Goal: Task Accomplishment & Management: Manage account settings

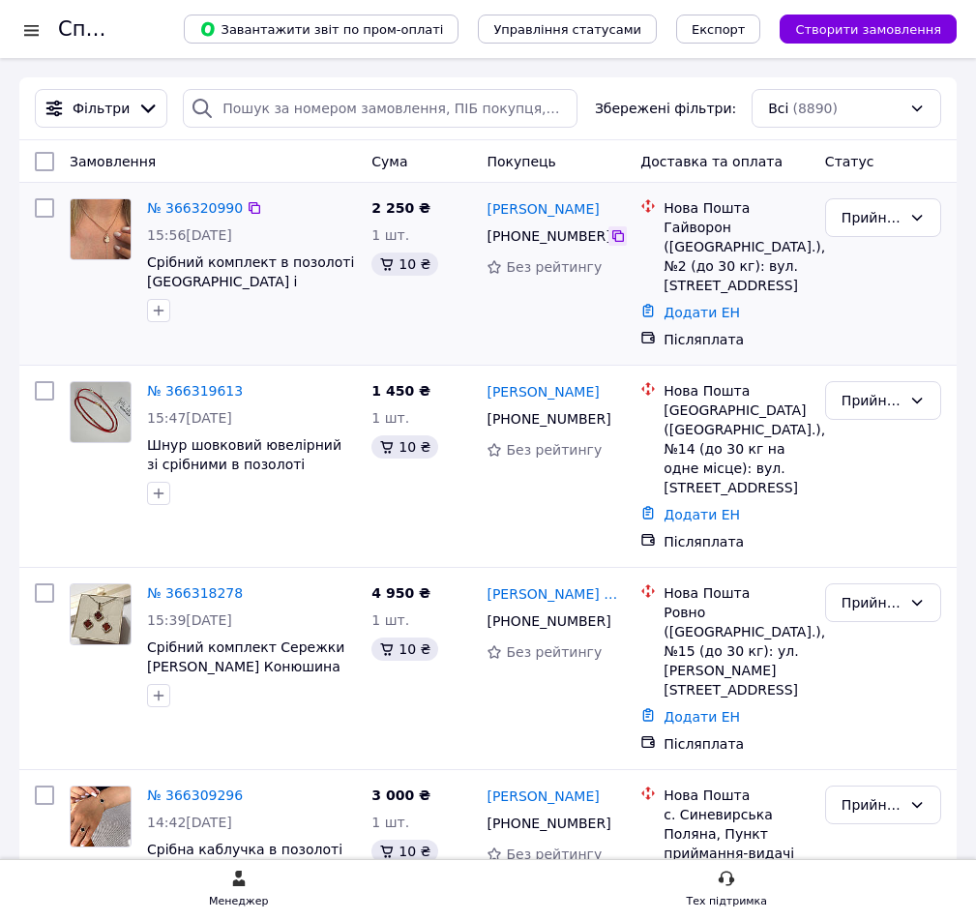
click at [614, 232] on icon at bounding box center [617, 235] width 15 height 15
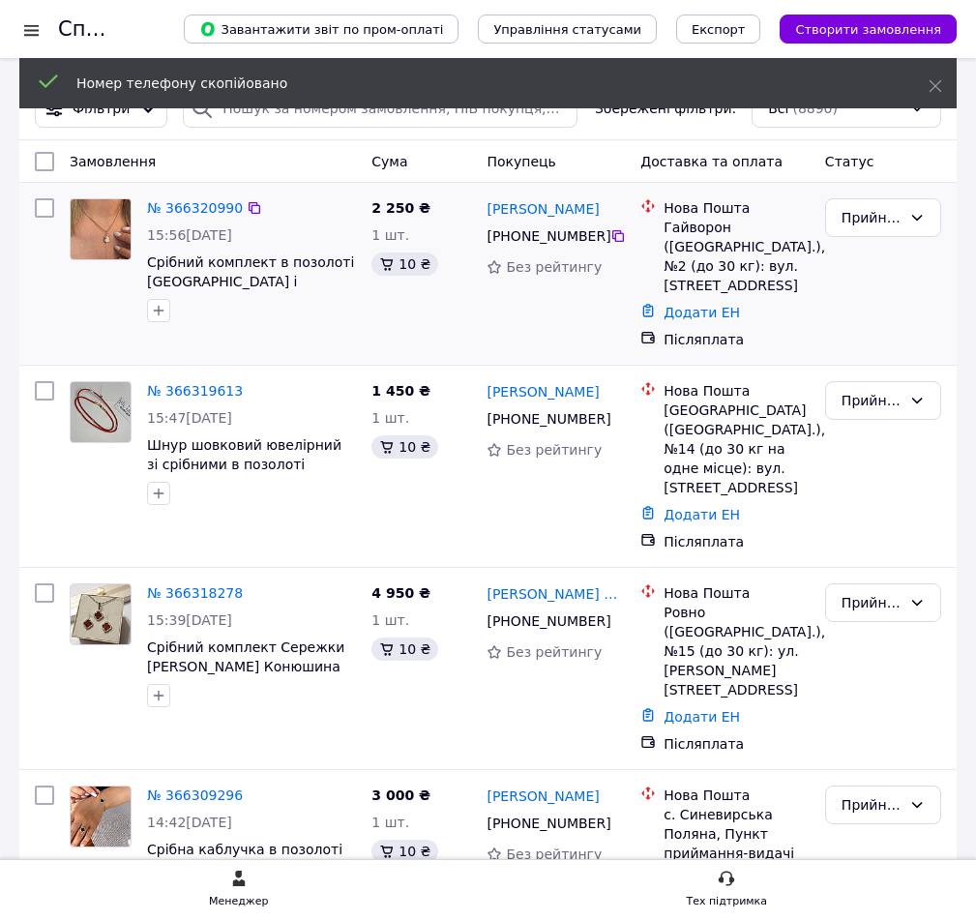
drag, startPoint x: 595, startPoint y: 212, endPoint x: 495, endPoint y: 198, distance: 100.6
click at [495, 198] on div "[PERSON_NAME]" at bounding box center [556, 208] width 142 height 24
copy link "[PERSON_NAME]"
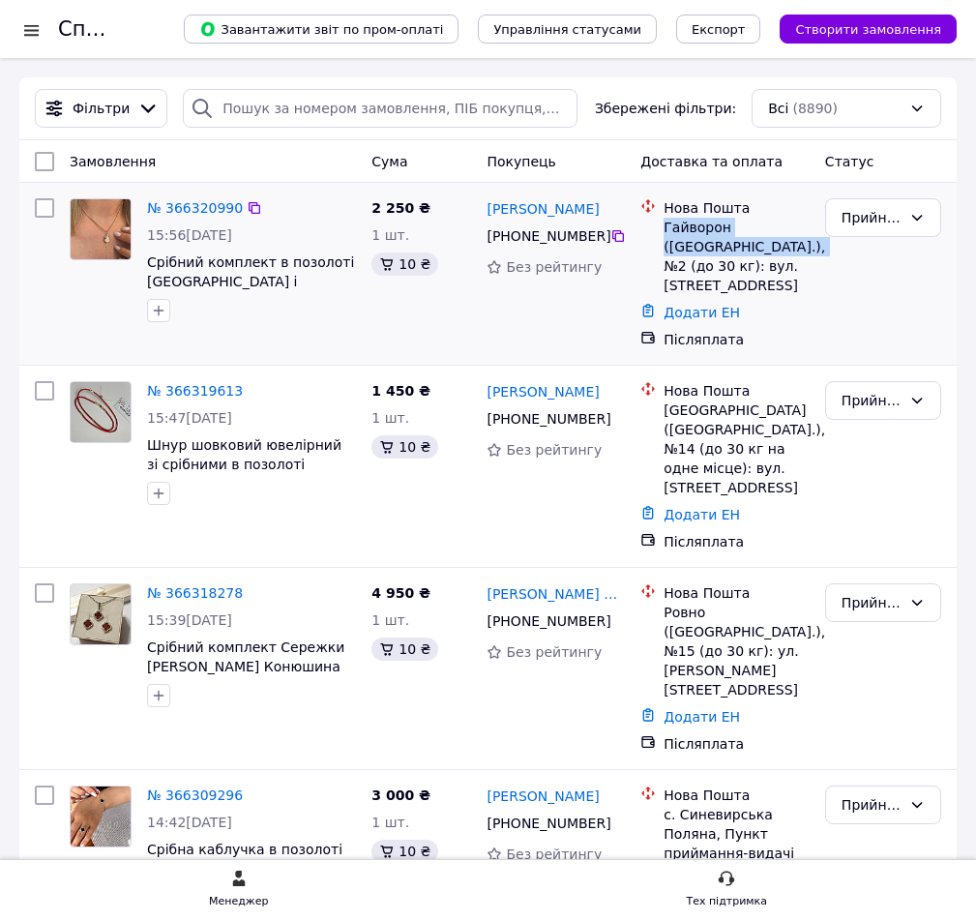
drag, startPoint x: 673, startPoint y: 223, endPoint x: 807, endPoint y: 243, distance: 134.9
click at [807, 243] on div "Гайворон ([GEOGRAPHIC_DATA].), №2 (до 30 кг): вул. [STREET_ADDRESS]" at bounding box center [737, 256] width 146 height 77
copy div "Гайворон (Кіровоградська обл.),"
click at [868, 337] on div "Прийнято" at bounding box center [884, 274] width 132 height 166
click at [612, 615] on icon at bounding box center [618, 621] width 12 height 12
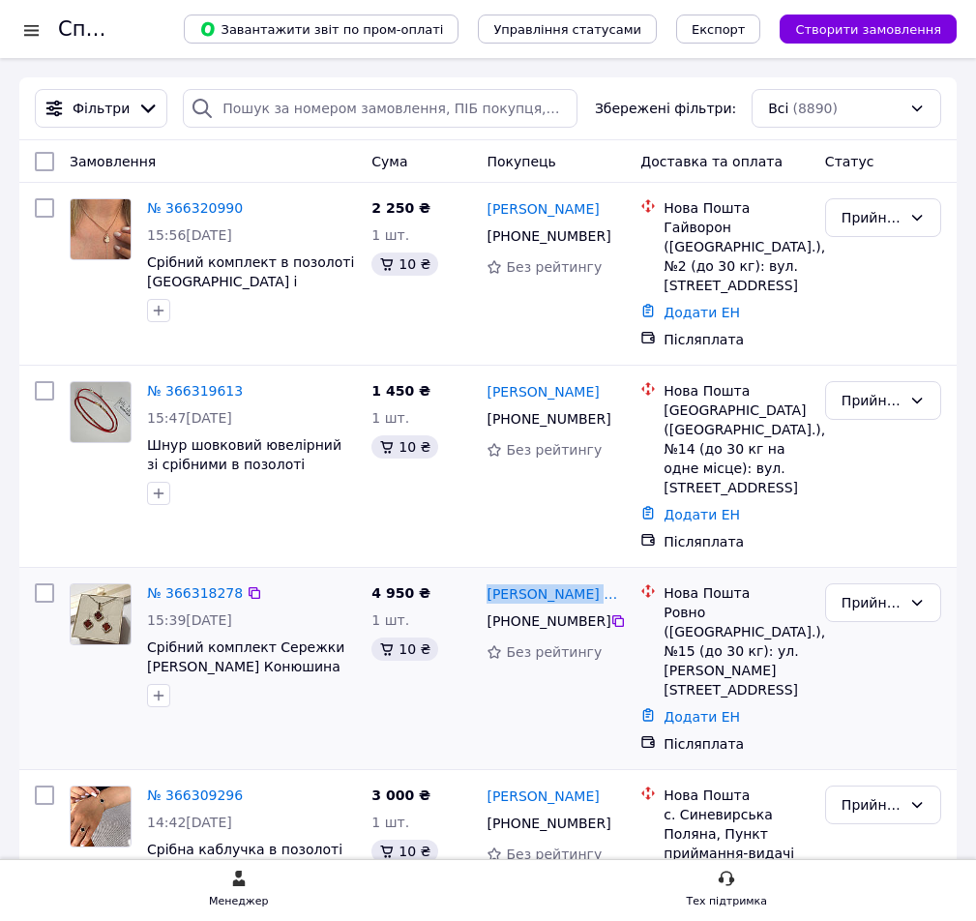
drag, startPoint x: 483, startPoint y: 575, endPoint x: 628, endPoint y: 576, distance: 145.1
click at [628, 576] on div "Ірина Парсова-Ілюшенко +380 99 290 42 68 Без рейтингу" at bounding box center [556, 669] width 154 height 186
copy link "[PERSON_NAME] Парсова-[PERSON_NAME]"
drag, startPoint x: 660, startPoint y: 593, endPoint x: 699, endPoint y: 613, distance: 43.7
click at [699, 613] on div "Нова Пошта Ровно (Ровенская обл.), №15 (до 30 кг): ул. Дубенская, 46" at bounding box center [737, 641] width 154 height 116
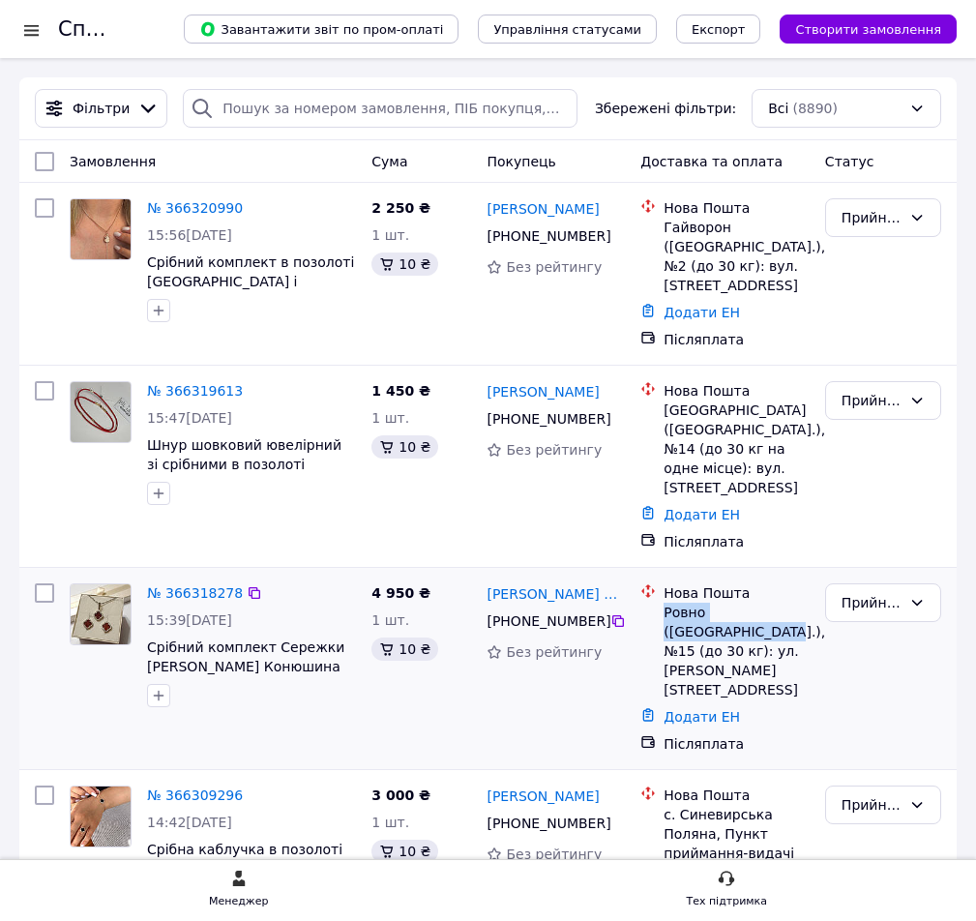
copy div "Ровно (Ровенская обл.),"
click at [895, 660] on div "Прийнято" at bounding box center [884, 669] width 132 height 186
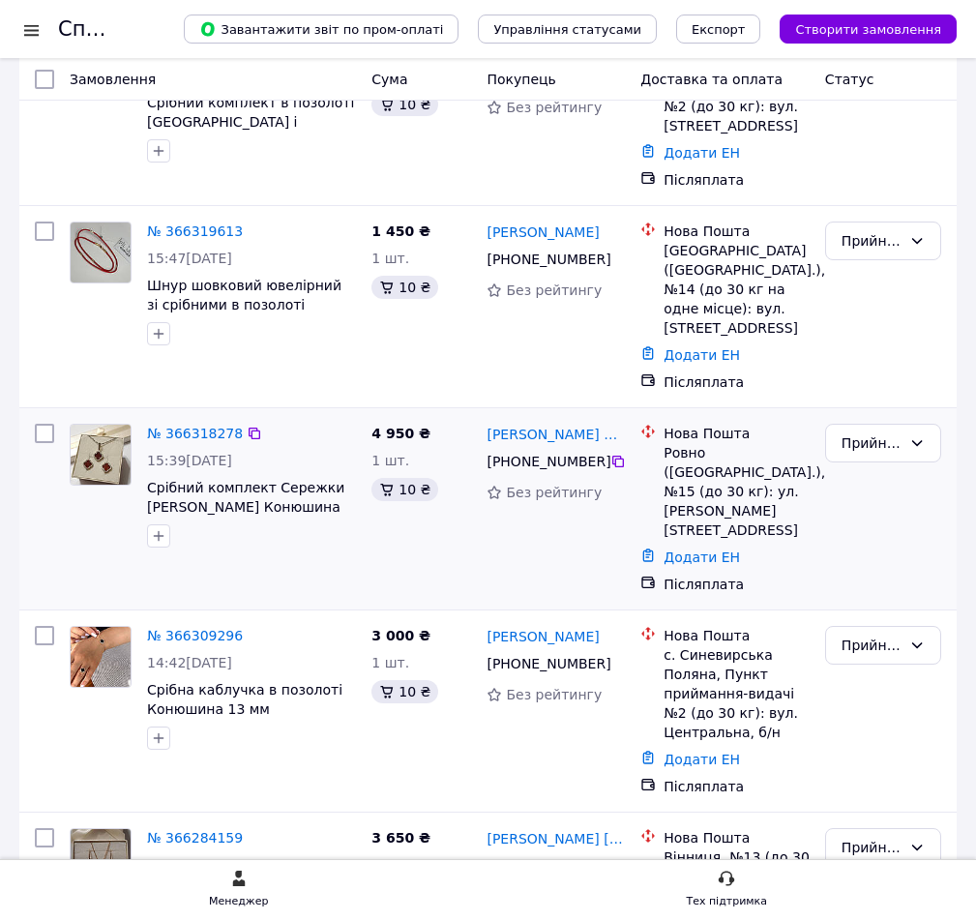
scroll to position [193, 0]
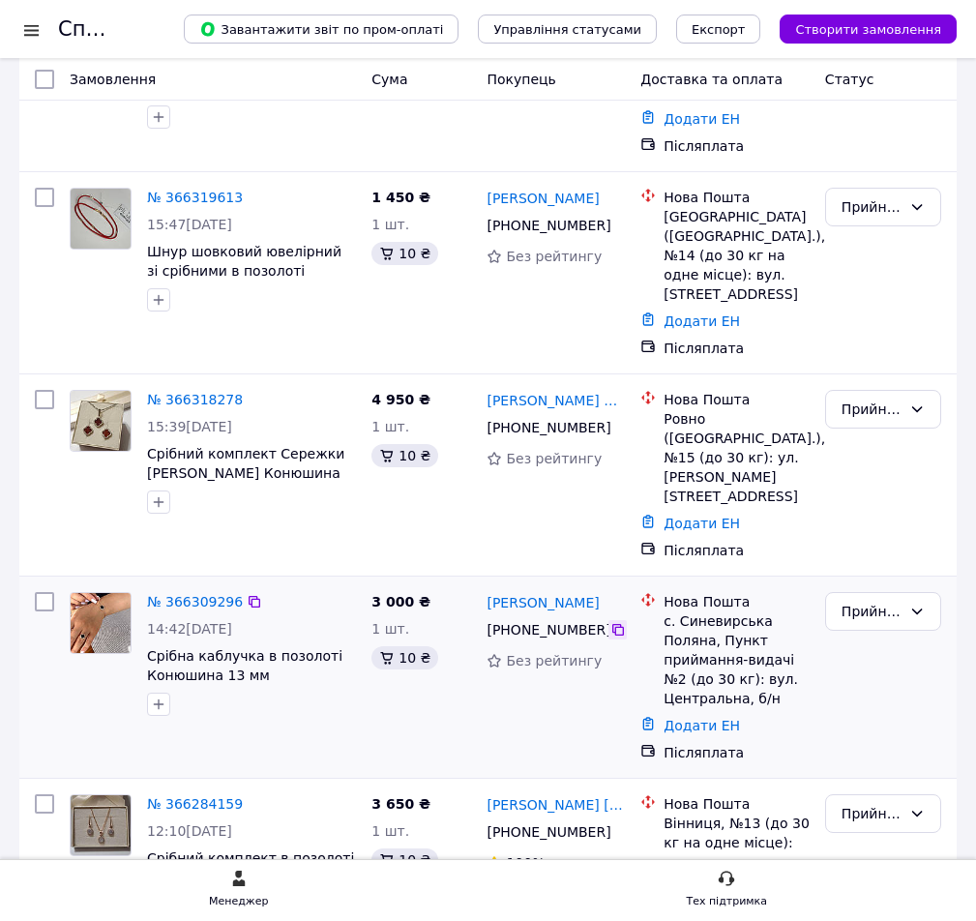
click at [610, 622] on icon at bounding box center [617, 629] width 15 height 15
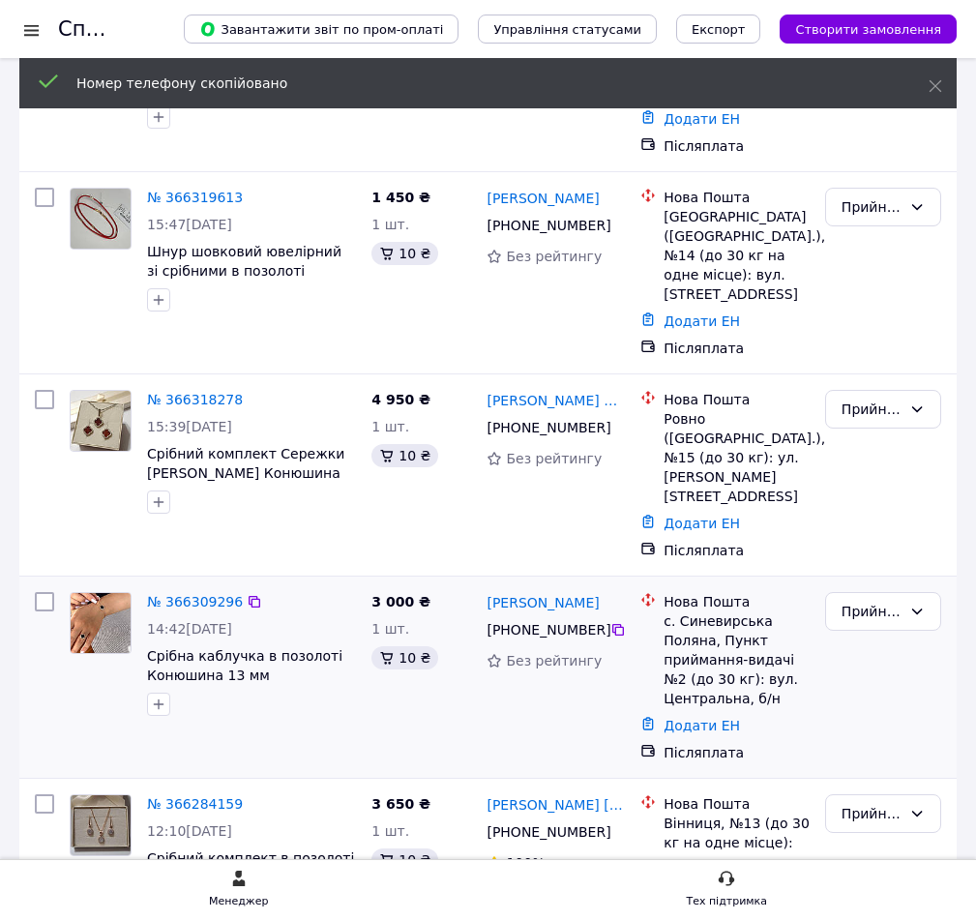
drag, startPoint x: 609, startPoint y: 539, endPoint x: 483, endPoint y: 541, distance: 125.8
click at [483, 584] on div "Михайло Нірода +380 68 771 10 95 Без рейтингу" at bounding box center [556, 677] width 154 height 186
copy link "[PERSON_NAME]"
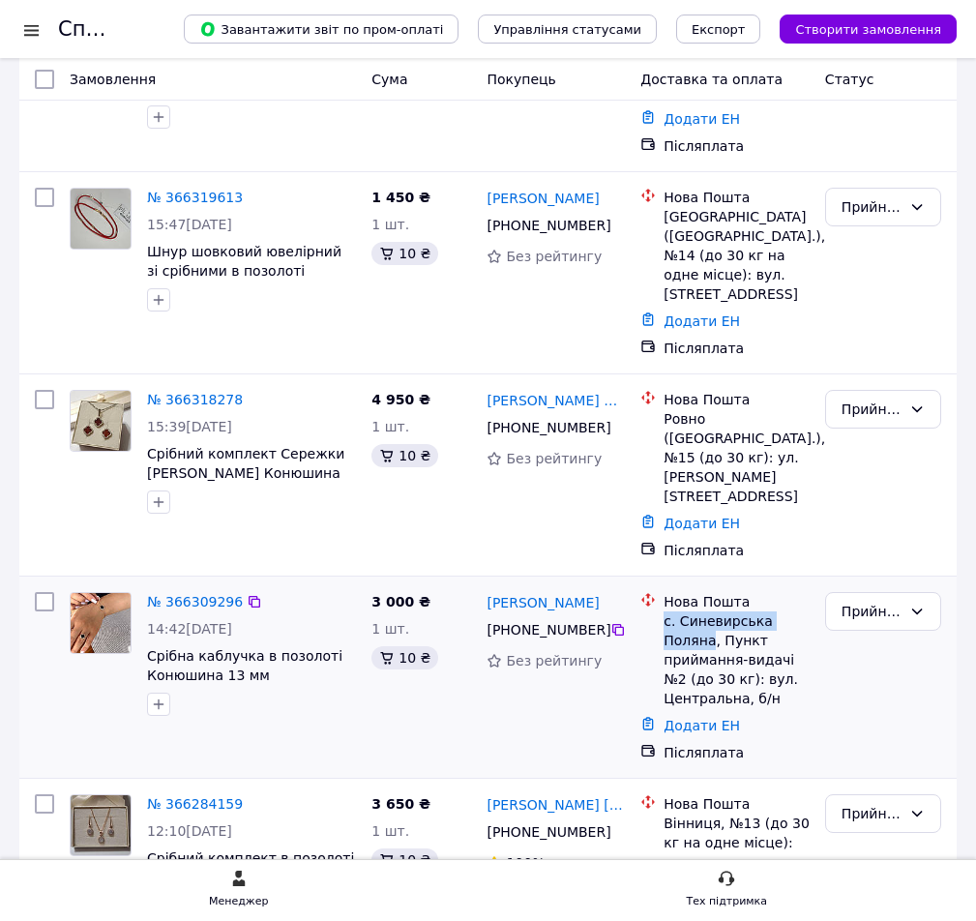
drag, startPoint x: 667, startPoint y: 568, endPoint x: 708, endPoint y: 582, distance: 44.1
click at [708, 611] on div "с. Синевирська Поляна, Пункт приймання-видачі №2 (до 30 кг): вул. Центральна, б…" at bounding box center [737, 659] width 146 height 97
copy div "с. Синевирська Поляна"
click at [878, 598] on div "Прийнято" at bounding box center [884, 677] width 132 height 186
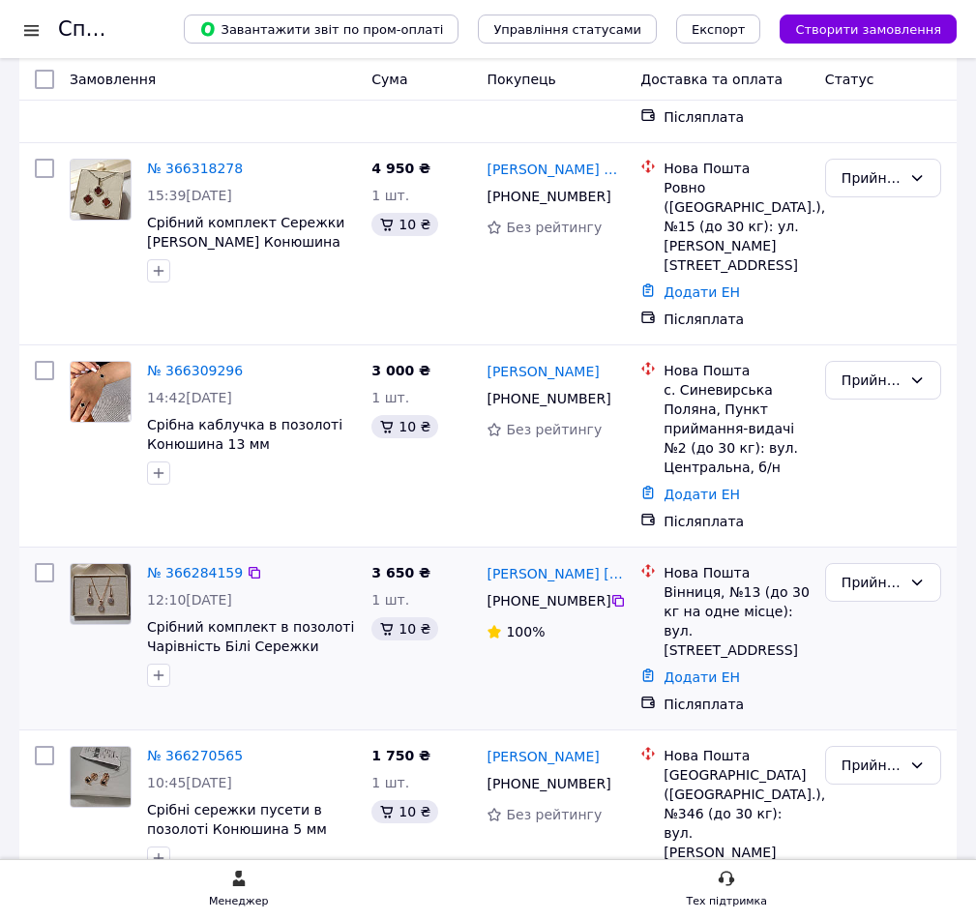
scroll to position [484, 0]
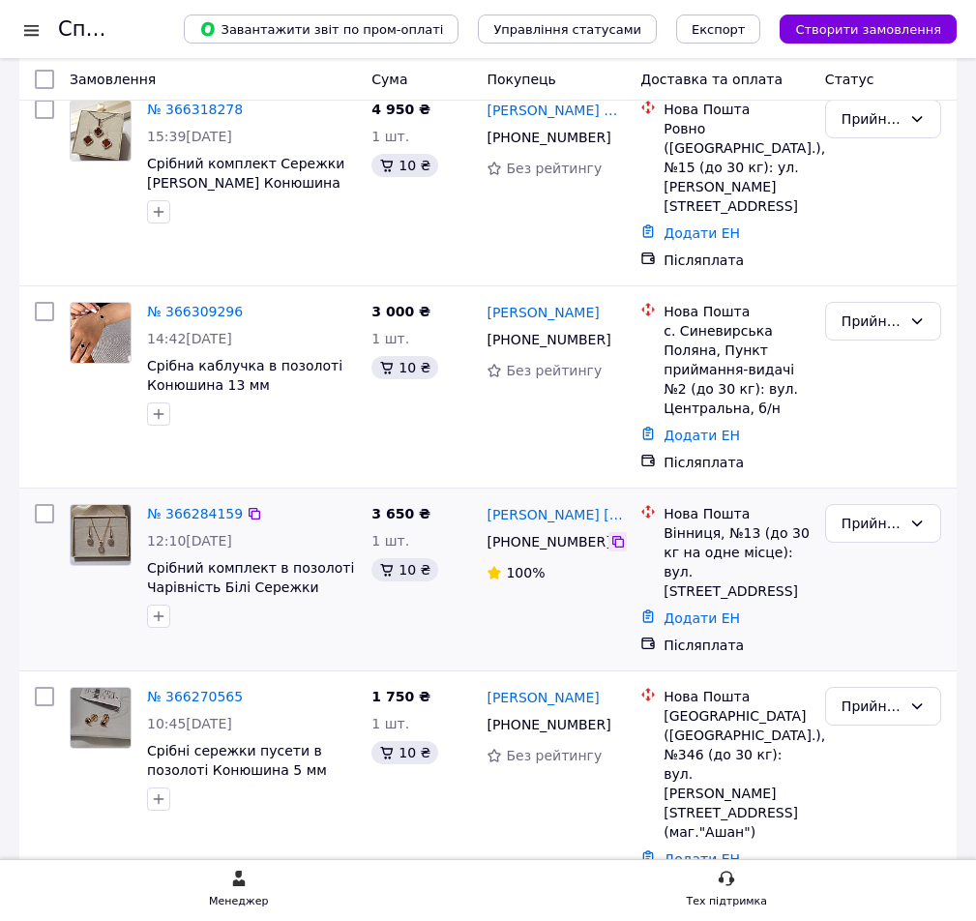
click at [610, 534] on icon at bounding box center [617, 541] width 15 height 15
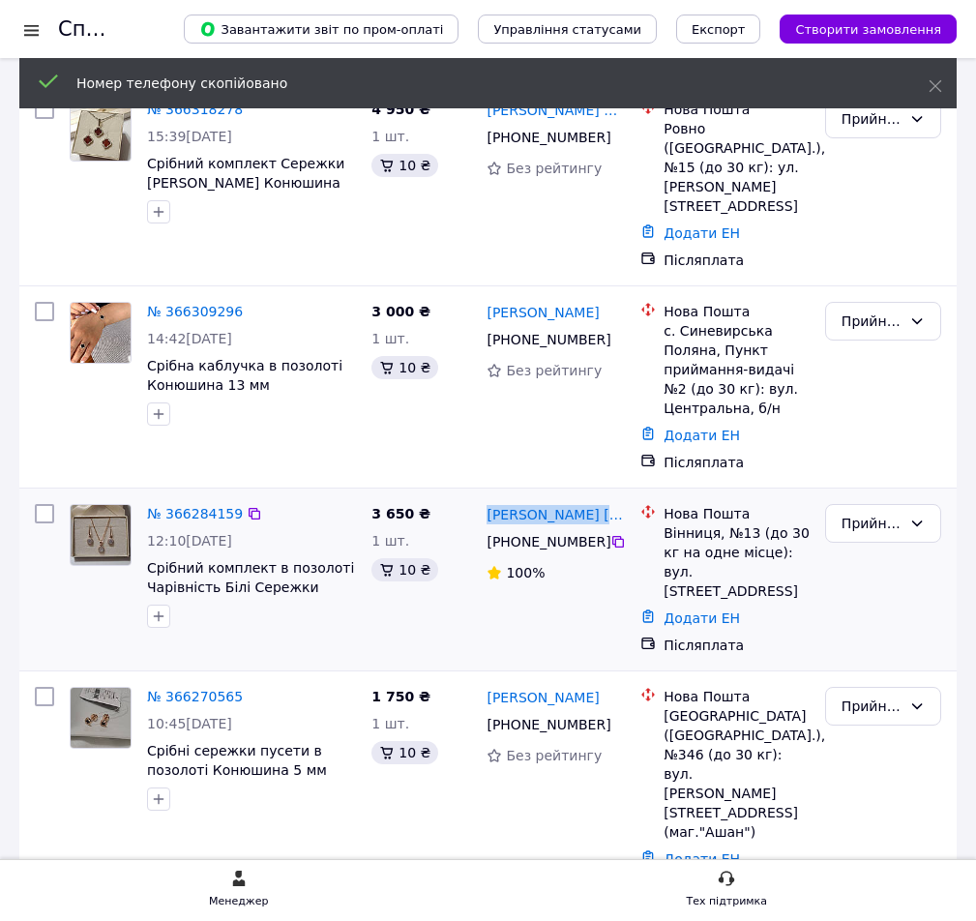
drag, startPoint x: 483, startPoint y: 459, endPoint x: 632, endPoint y: 453, distance: 149.1
click at [632, 496] on div "Журавльов Володимирович +380 99 710 87 44 100%" at bounding box center [556, 579] width 154 height 166
copy link "[PERSON_NAME] [PERSON_NAME]"
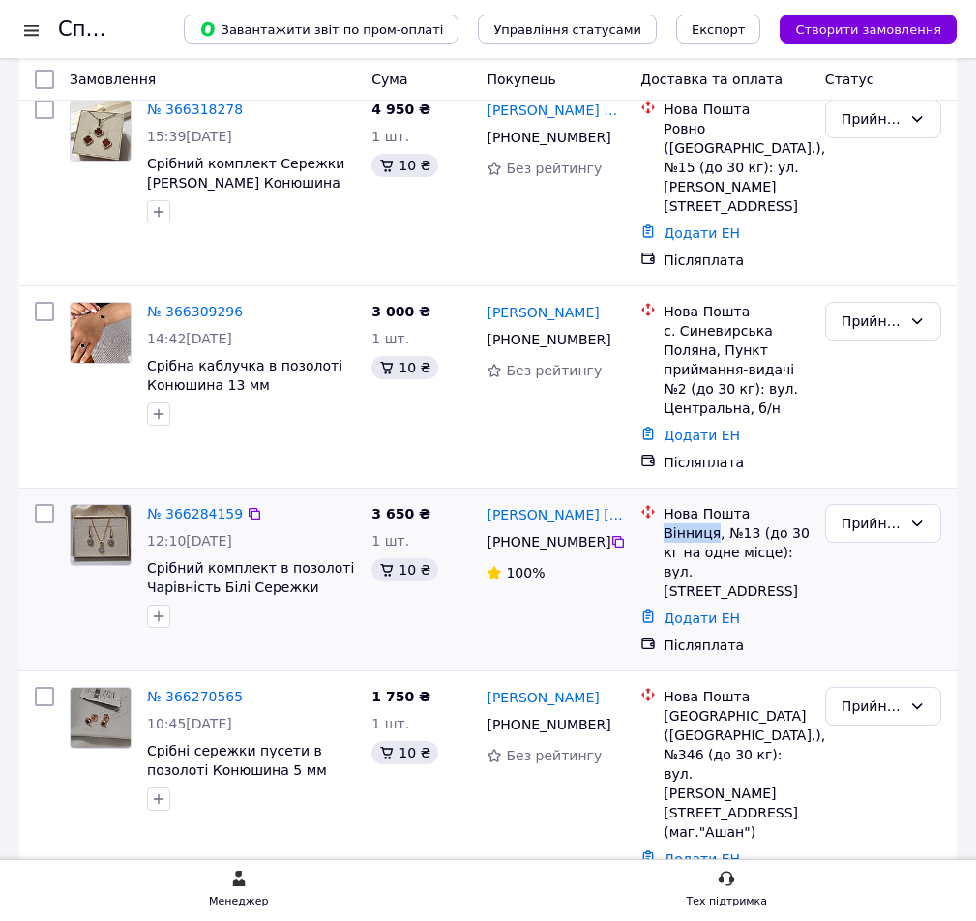
drag, startPoint x: 663, startPoint y: 477, endPoint x: 712, endPoint y: 485, distance: 49.9
click at [712, 504] on div "Нова Пошта Вінниця, №13 (до 30 кг на одне місце): вул. Київська, 134" at bounding box center [737, 552] width 154 height 97
copy div "Вінниця"
click at [887, 525] on div "Прийнято" at bounding box center [884, 579] width 132 height 166
click at [613, 717] on icon at bounding box center [617, 724] width 15 height 15
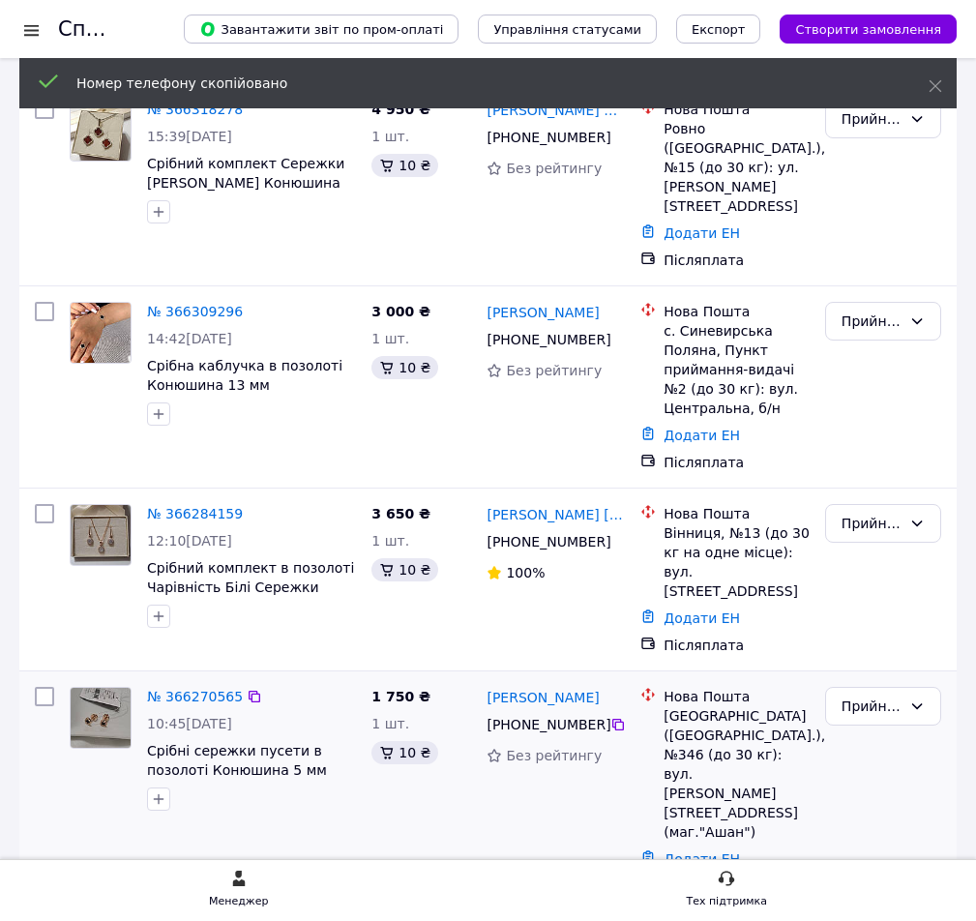
drag, startPoint x: 592, startPoint y: 614, endPoint x: 481, endPoint y: 620, distance: 111.4
click at [481, 679] on div "Віта Андрійцева +380 97 631 63 17 Без рейтингу" at bounding box center [556, 791] width 154 height 224
copy link "[PERSON_NAME]"
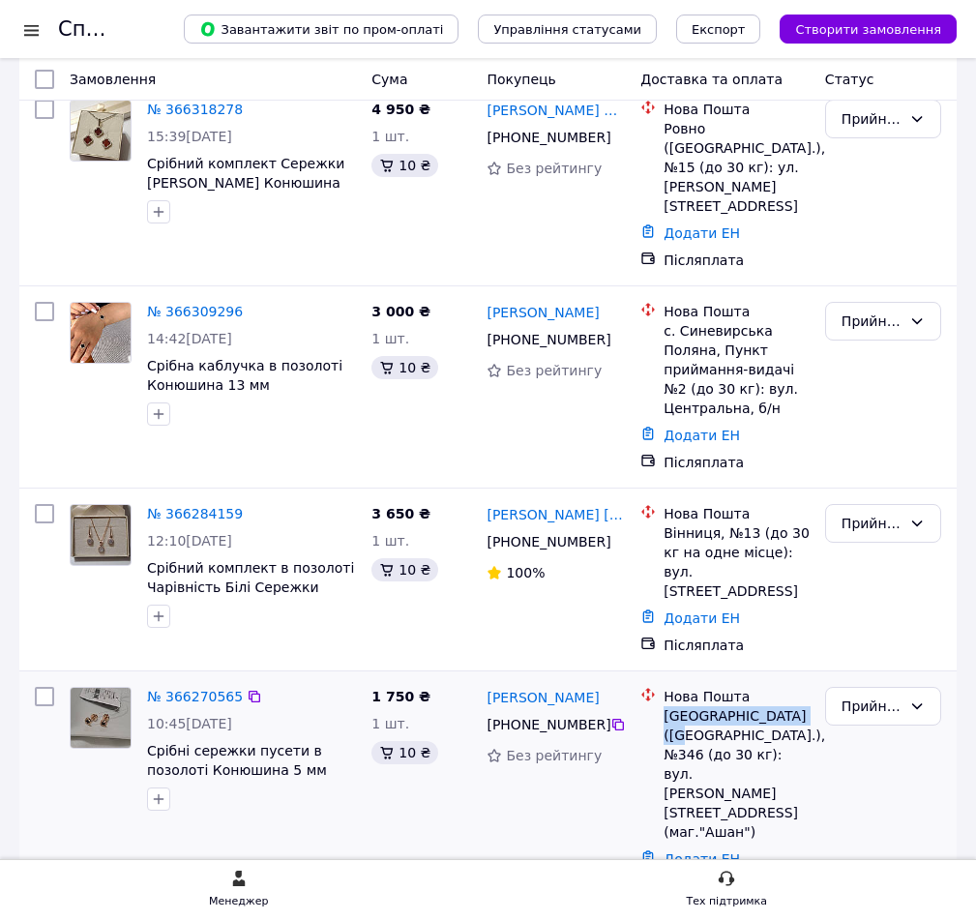
drag, startPoint x: 665, startPoint y: 639, endPoint x: 789, endPoint y: 639, distance: 124.8
click at [789, 706] on div "[GEOGRAPHIC_DATA] ([GEOGRAPHIC_DATA].), №346 (до 30 кг): вул. [PERSON_NAME][STR…" at bounding box center [737, 773] width 146 height 135
copy div "Київ (Київська обл.),"
click at [844, 719] on div "Прийнято" at bounding box center [884, 791] width 132 height 224
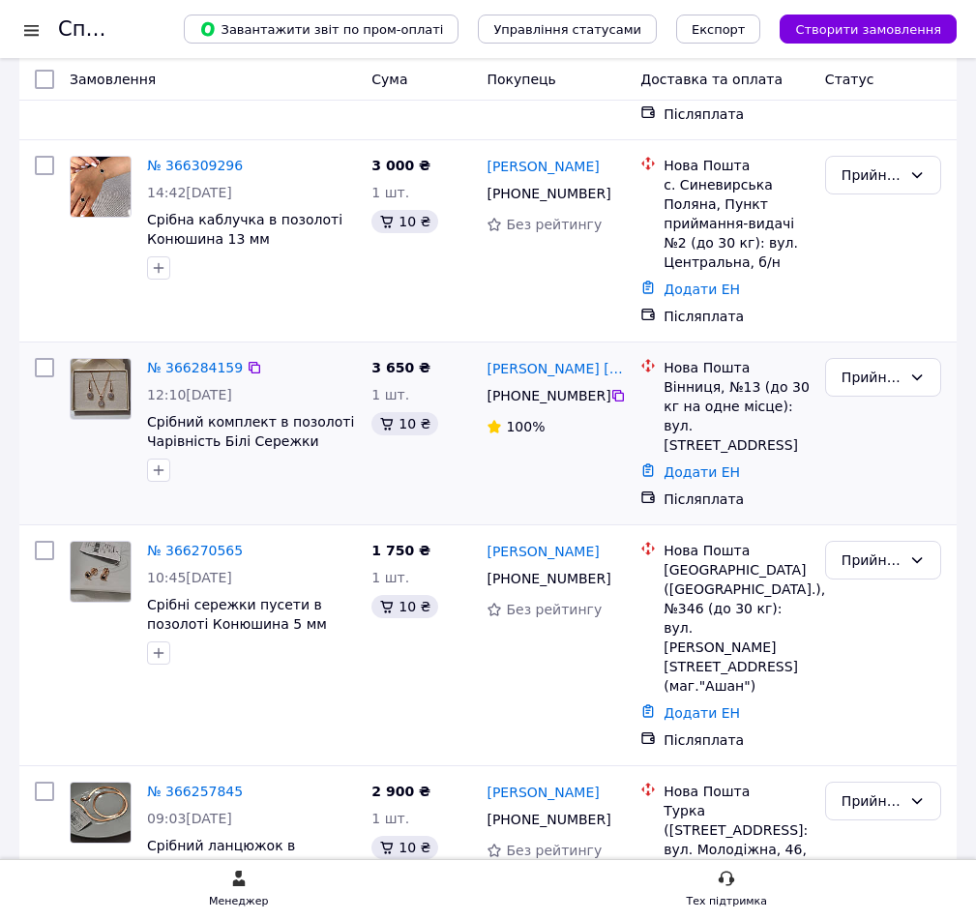
scroll to position [677, 0]
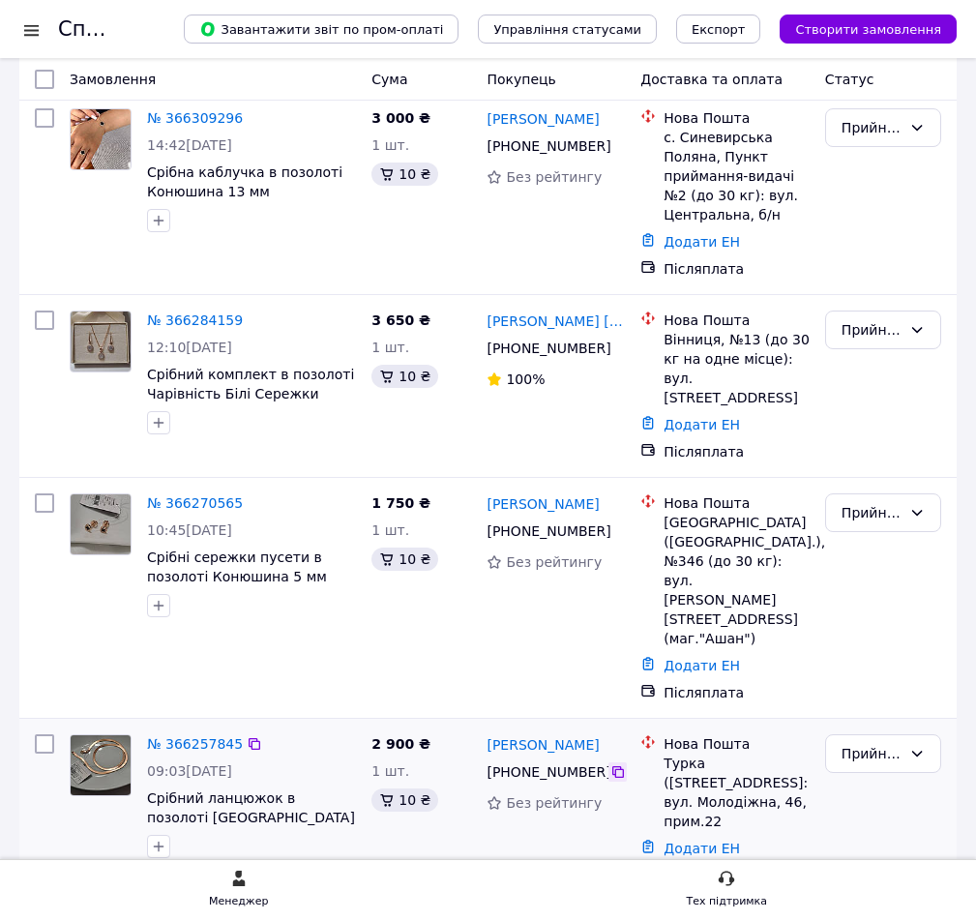
click at [614, 764] on icon at bounding box center [617, 771] width 15 height 15
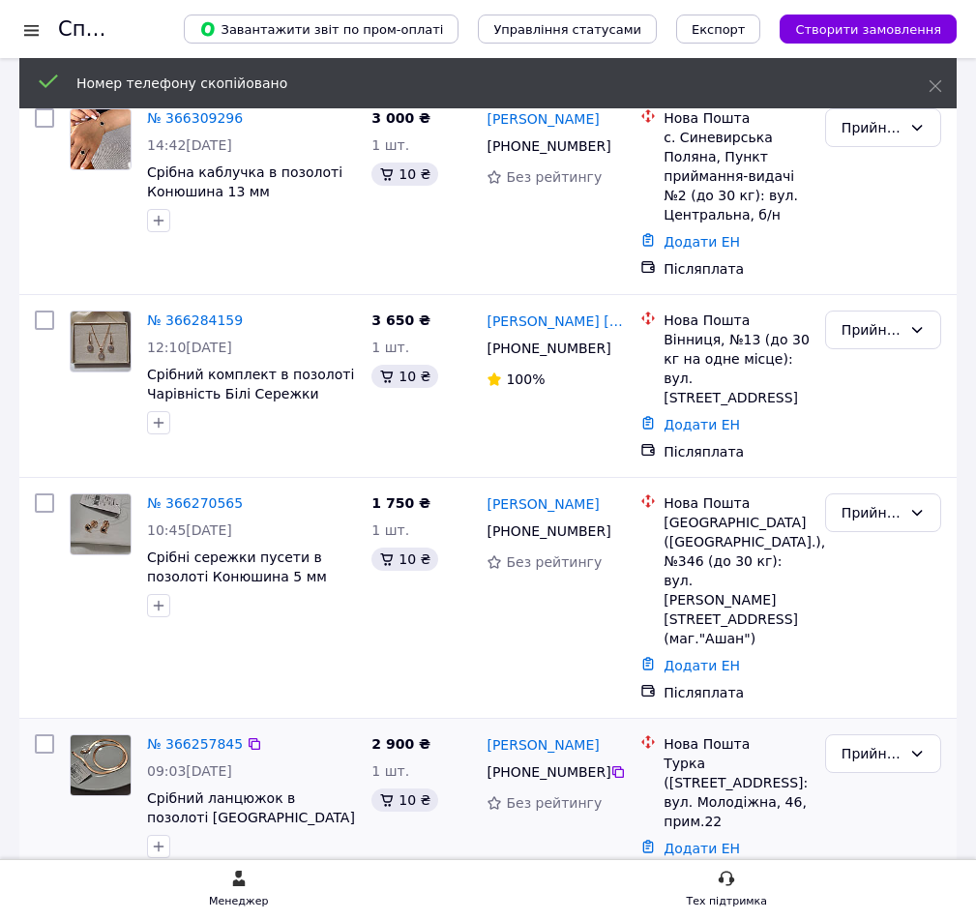
drag, startPoint x: 597, startPoint y: 615, endPoint x: 482, endPoint y: 608, distance: 115.4
click at [482, 727] on div "Марія Ільницька +380 66 337 94 76 Без рейтингу" at bounding box center [556, 810] width 154 height 166
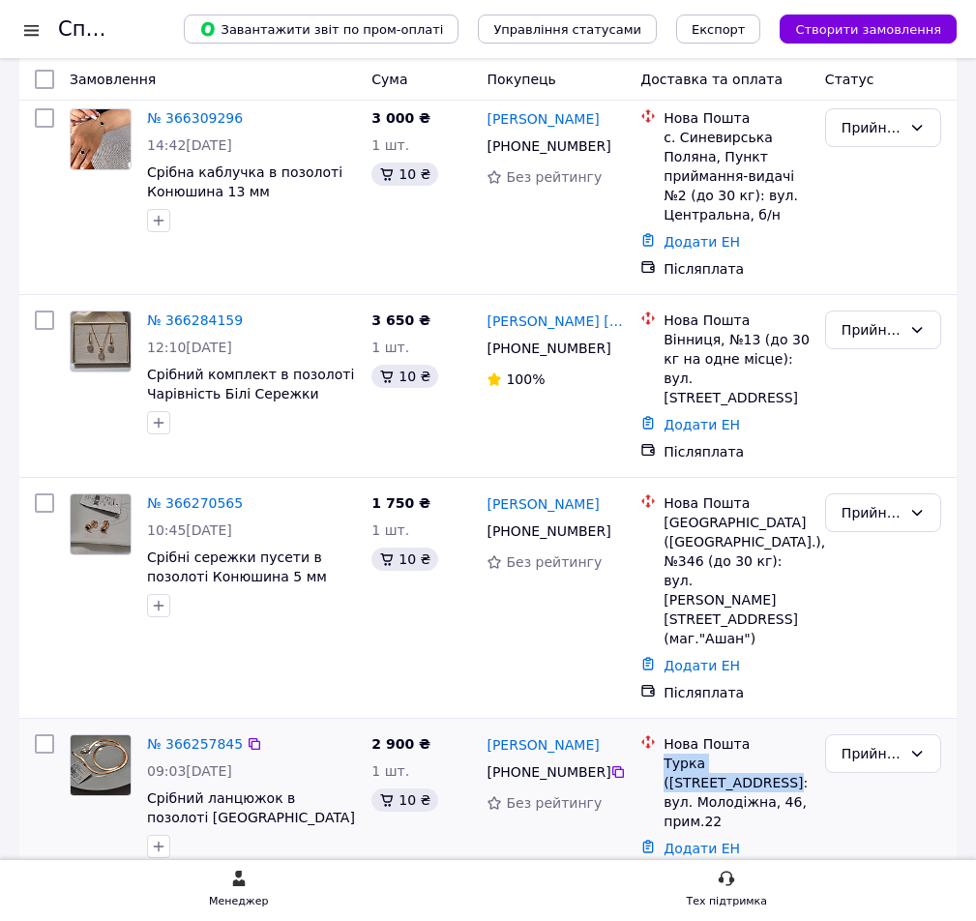
drag, startPoint x: 662, startPoint y: 628, endPoint x: 806, endPoint y: 626, distance: 144.2
click at [806, 734] on div "Нова Пошта Турка (Львівська обл.), №1: вул. Молодіжна, 46, прим.22" at bounding box center [737, 782] width 154 height 97
click at [793, 862] on div "Післяплата" at bounding box center [737, 875] width 154 height 27
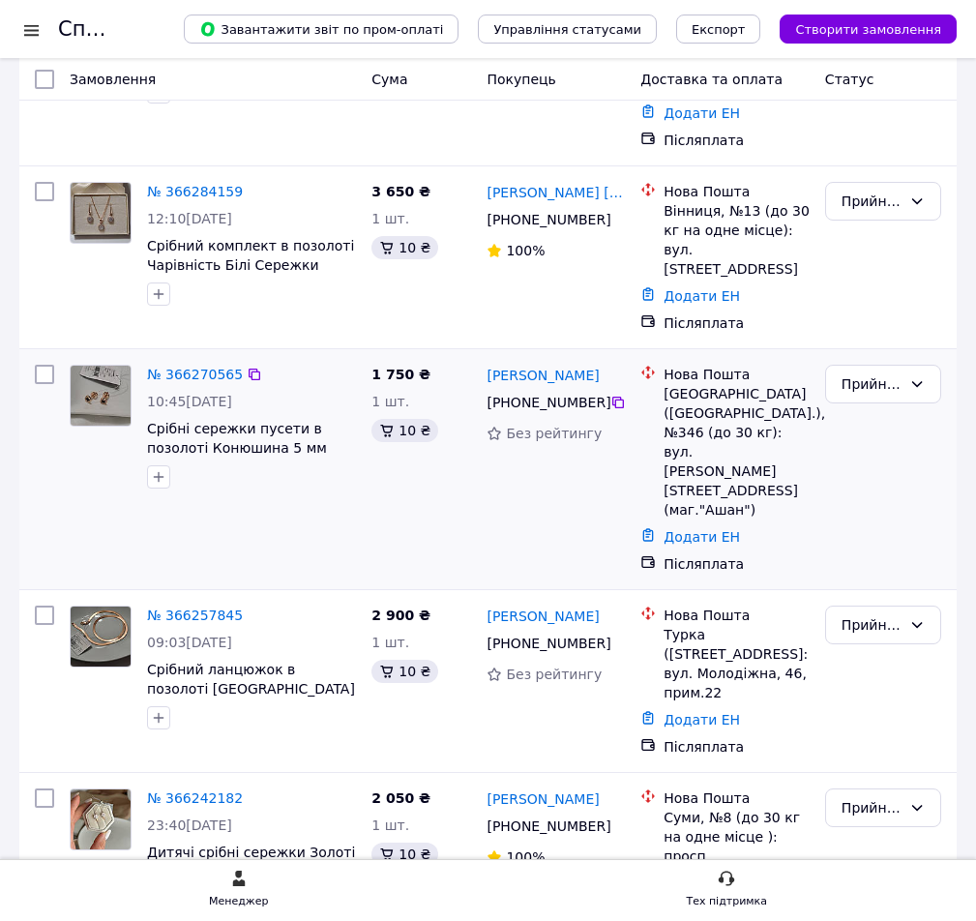
scroll to position [967, 0]
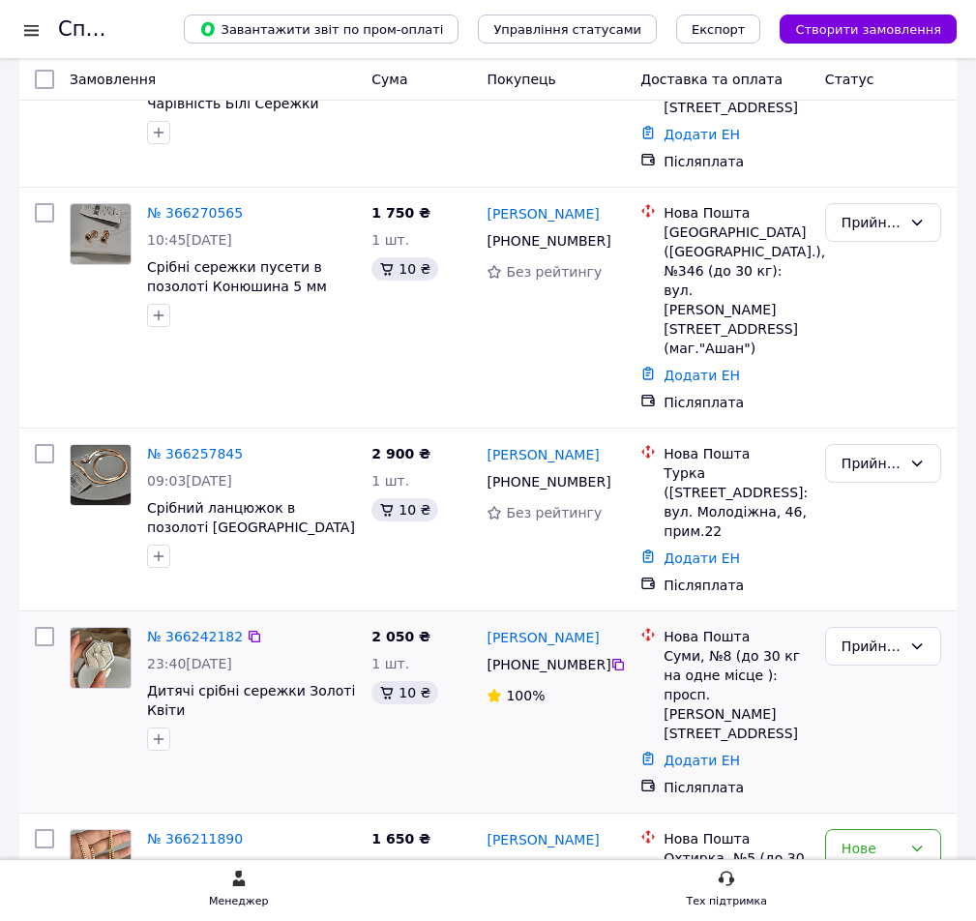
drag, startPoint x: 610, startPoint y: 516, endPoint x: 829, endPoint y: 527, distance: 219.9
click at [612, 659] on icon at bounding box center [618, 665] width 12 height 12
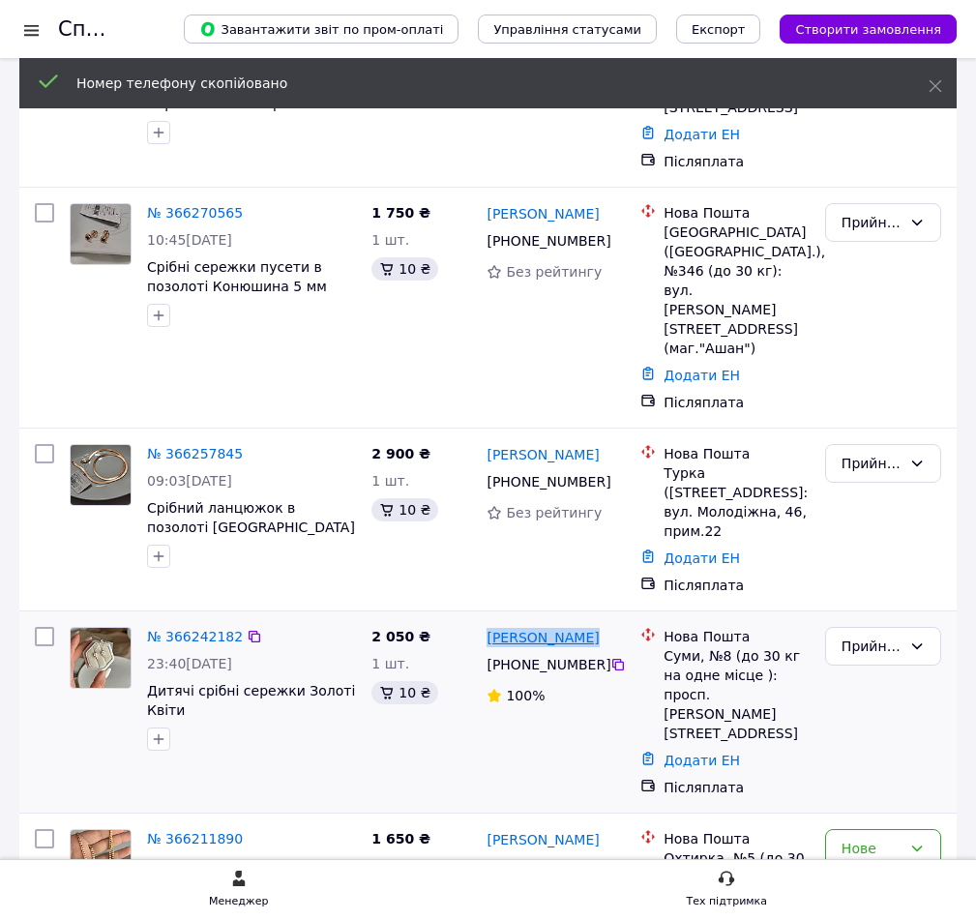
drag, startPoint x: 581, startPoint y: 481, endPoint x: 488, endPoint y: 481, distance: 93.8
click at [488, 625] on div "[PERSON_NAME]" at bounding box center [556, 637] width 142 height 24
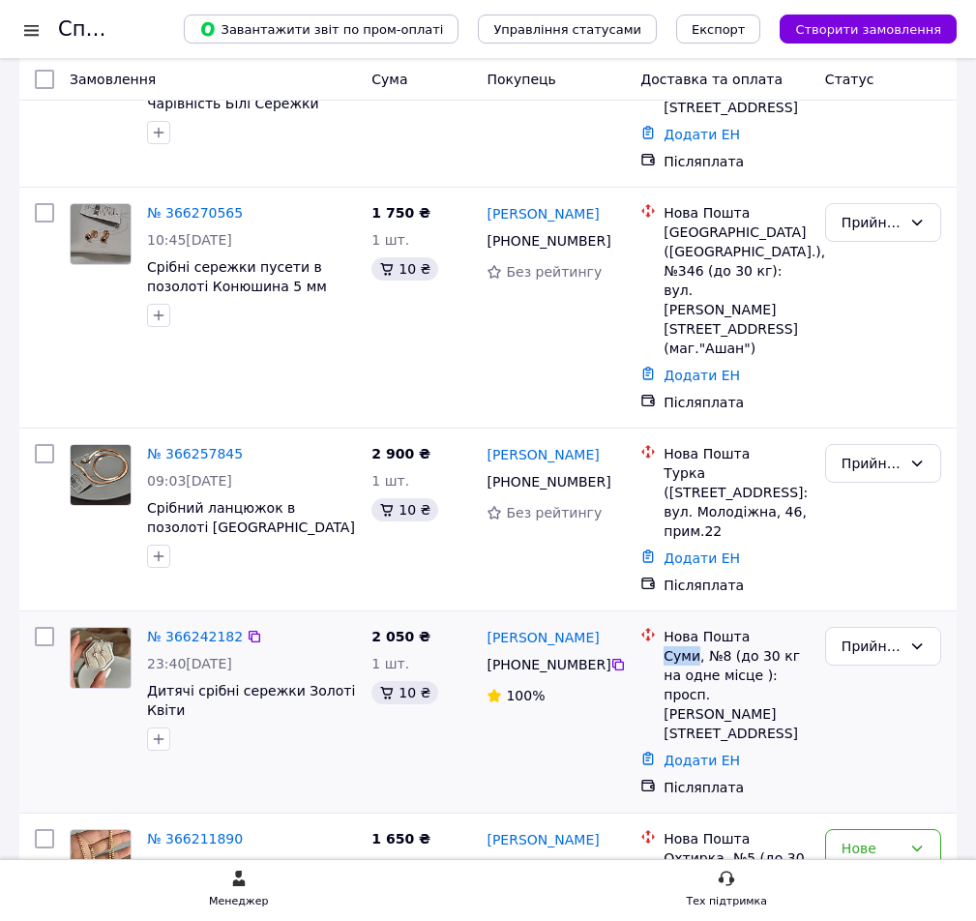
drag, startPoint x: 665, startPoint y: 501, endPoint x: 696, endPoint y: 497, distance: 31.2
click at [696, 646] on div "Суми, №8 (до 30 кг на одне місце ): просп. [PERSON_NAME][STREET_ADDRESS]" at bounding box center [737, 694] width 146 height 97
click at [795, 747] on div "Додати ЕН" at bounding box center [737, 760] width 154 height 27
drag, startPoint x: 924, startPoint y: 541, endPoint x: 900, endPoint y: 546, distance: 24.7
click at [900, 619] on div "Прийнято" at bounding box center [884, 712] width 132 height 186
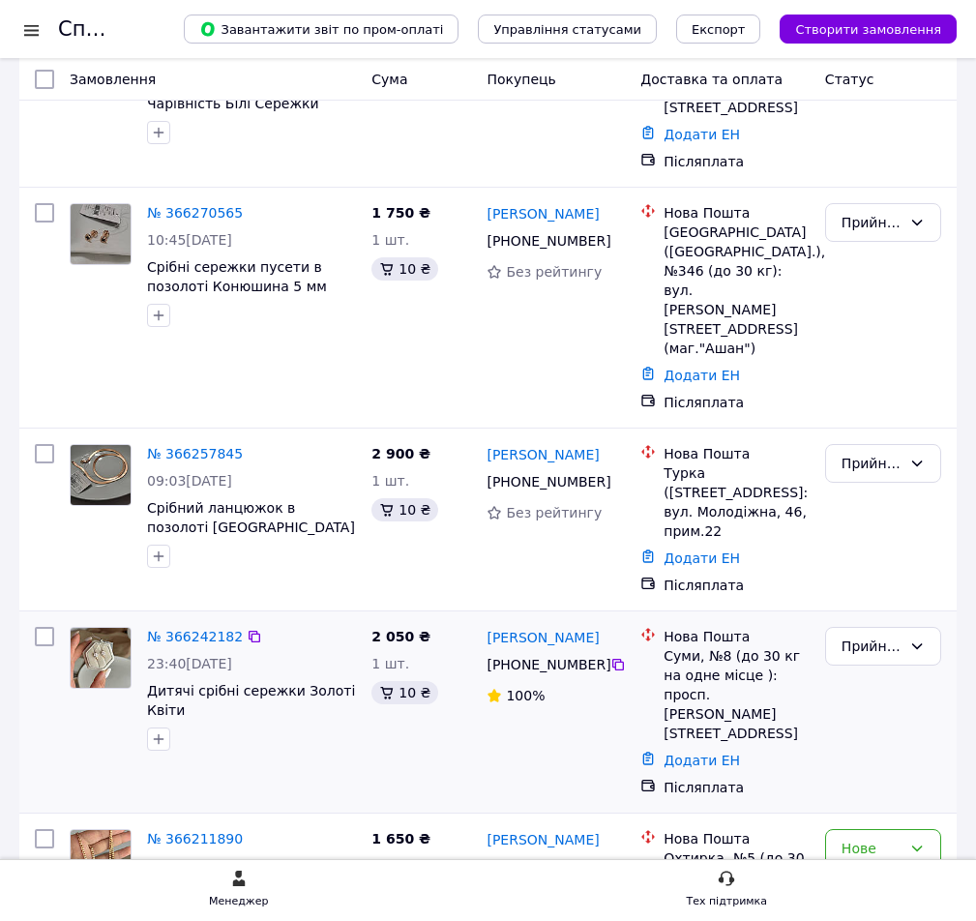
click at [597, 619] on div "Богдан Рудень +380 99 935 63 72 100%" at bounding box center [556, 712] width 154 height 186
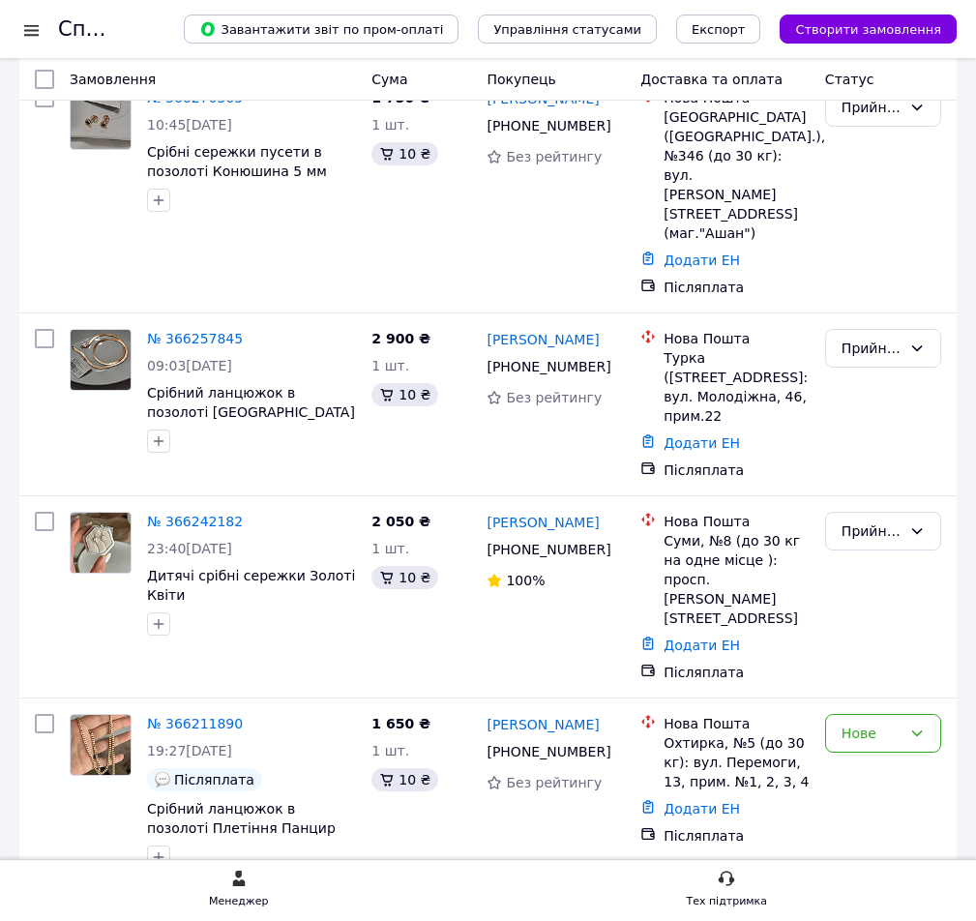
scroll to position [1354, 0]
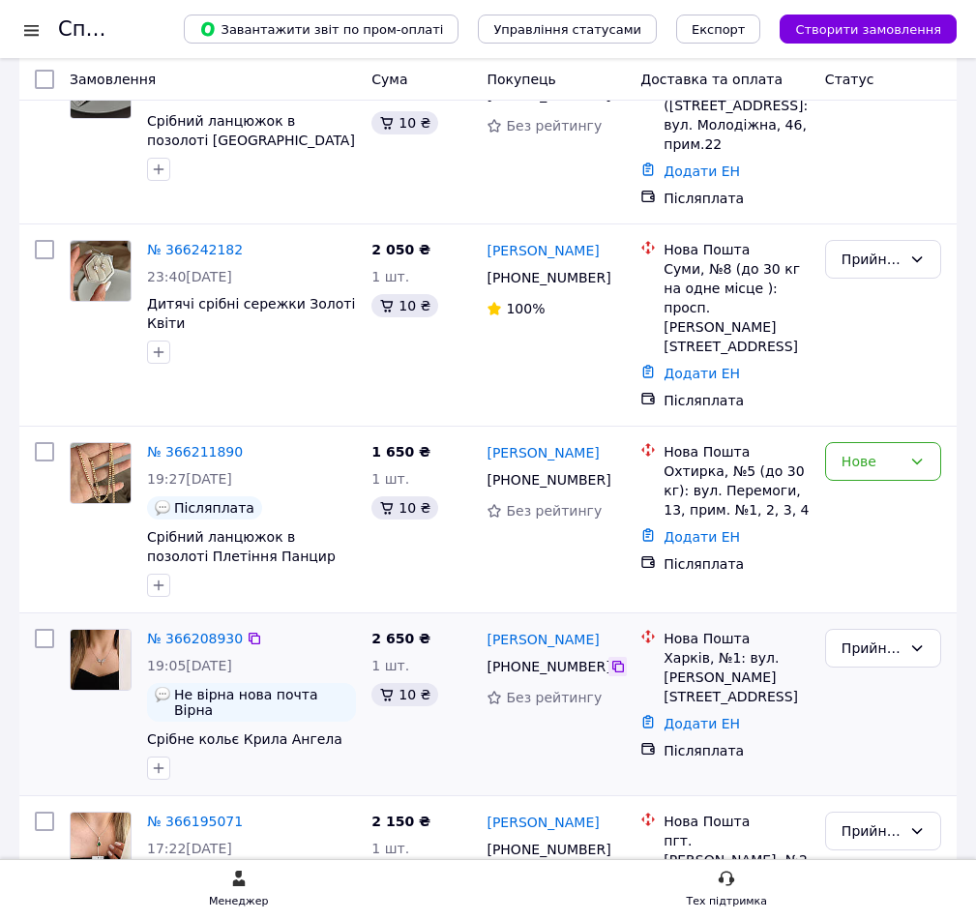
click at [611, 659] on icon at bounding box center [617, 666] width 15 height 15
drag, startPoint x: 590, startPoint y: 448, endPoint x: 481, endPoint y: 448, distance: 109.3
click at [481, 621] on div "Андрій Лучин +380 68 862 89 88 Без рейтингу" at bounding box center [556, 704] width 154 height 166
click at [862, 621] on div "Прийнято" at bounding box center [884, 704] width 132 height 166
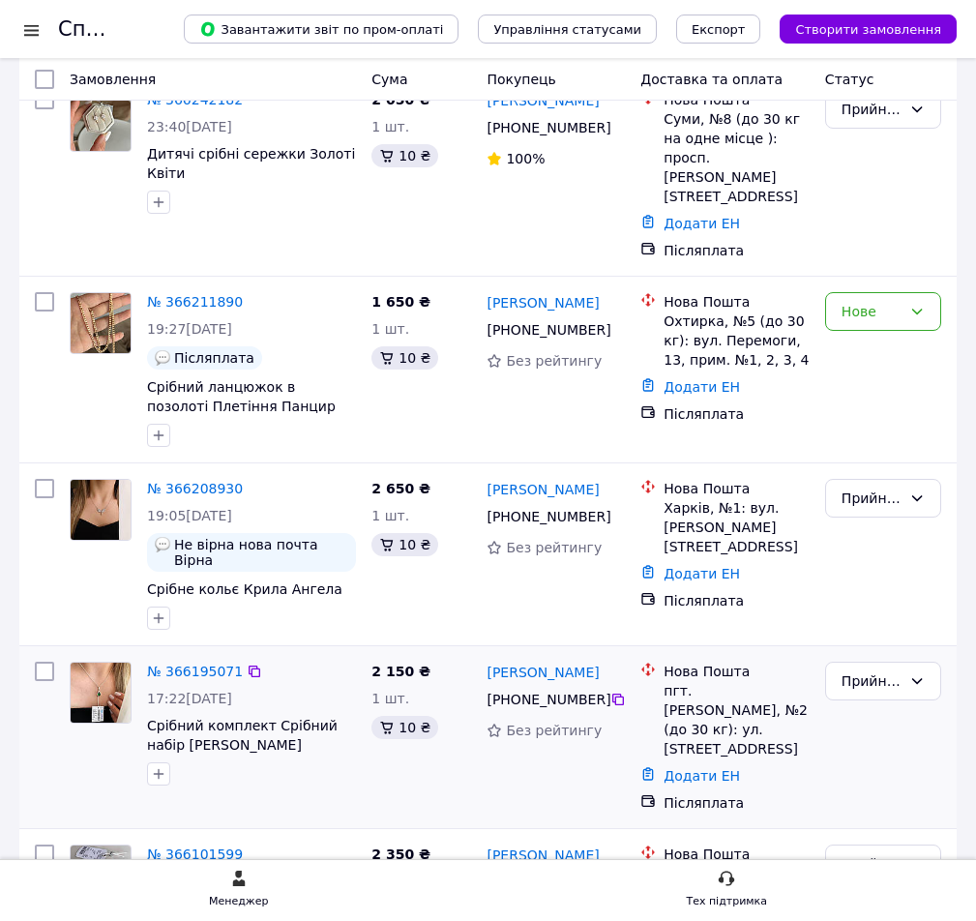
scroll to position [1548, 0]
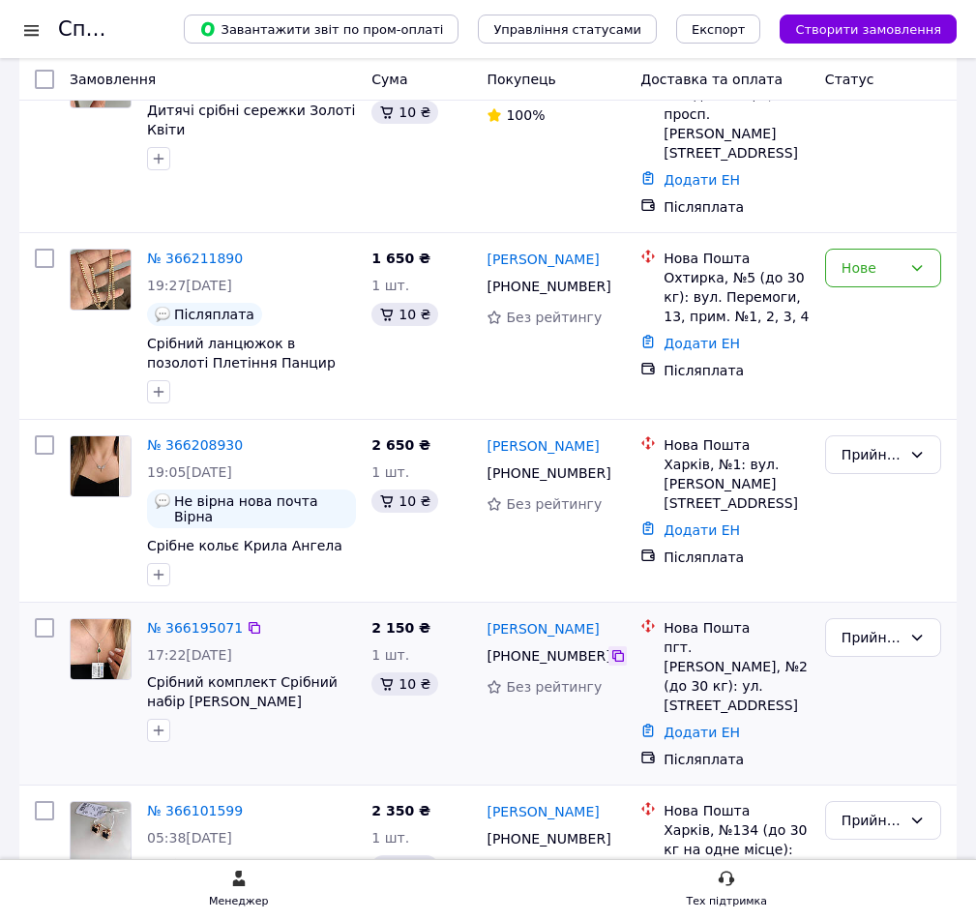
click at [611, 648] on icon at bounding box center [617, 655] width 15 height 15
drag, startPoint x: 484, startPoint y: 432, endPoint x: 628, endPoint y: 429, distance: 144.2
click at [628, 610] on div "Олександр Пилипенко +380 97 522 88 83 Без рейтингу" at bounding box center [556, 693] width 154 height 166
drag, startPoint x: 682, startPoint y: 455, endPoint x: 747, endPoint y: 454, distance: 64.8
click at [747, 638] on div "пгт. [PERSON_NAME], №2 (до 30 кг): ул. [STREET_ADDRESS]" at bounding box center [737, 676] width 146 height 77
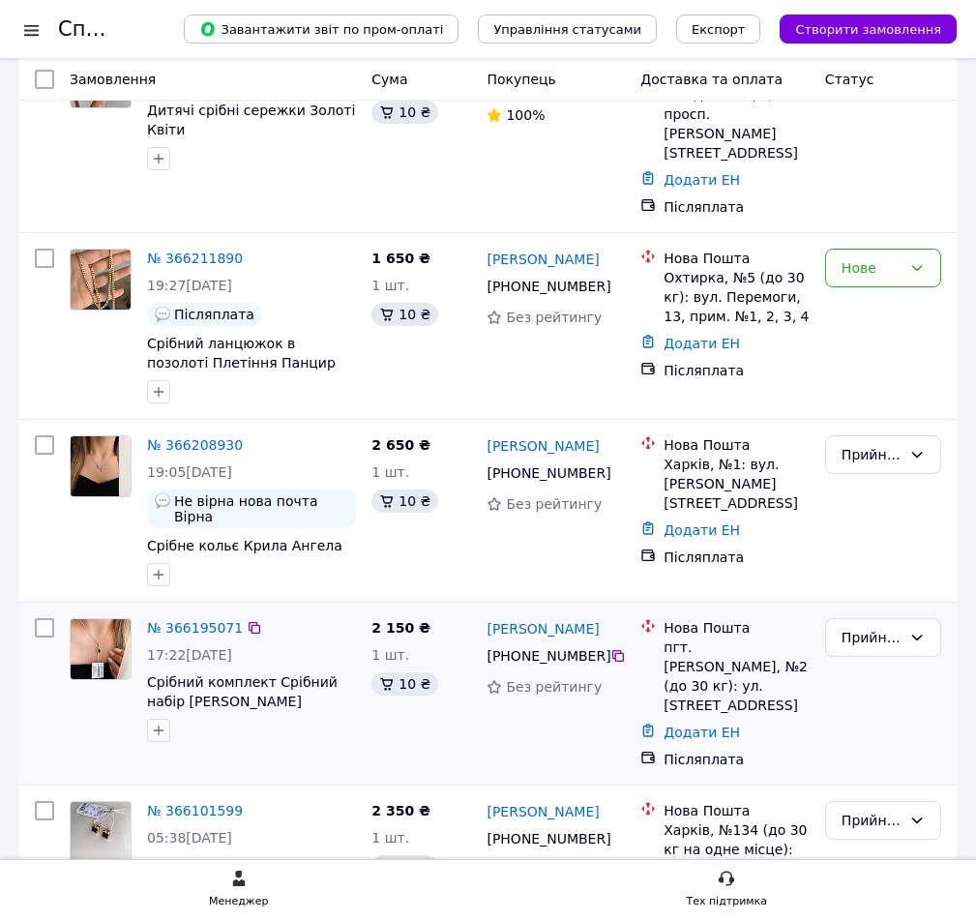
click at [876, 610] on div "Прийнято" at bounding box center [884, 693] width 132 height 166
